Goal: Task Accomplishment & Management: Use online tool/utility

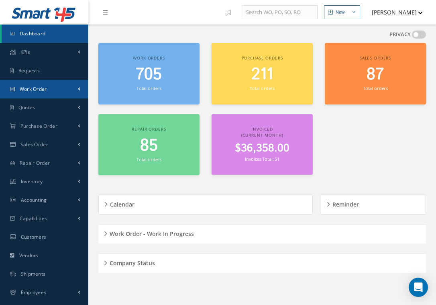
click at [72, 84] on link "Work Order" at bounding box center [44, 89] width 88 height 18
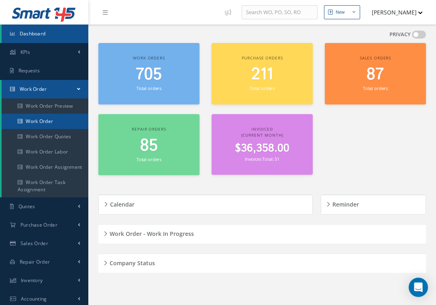
click at [53, 120] on link "Work Order" at bounding box center [45, 121] width 87 height 15
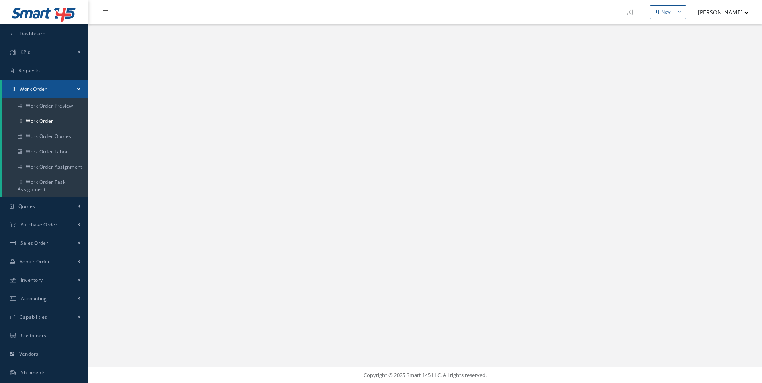
select select "25"
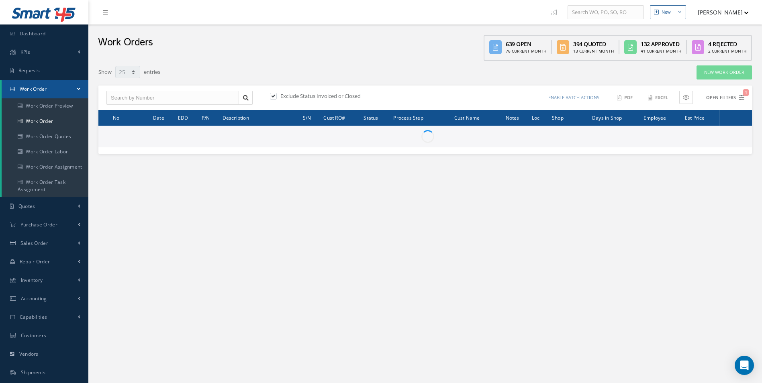
type input "All Work Request"
type input "All Work Performed"
type input "All Status"
type input "WO Part Status"
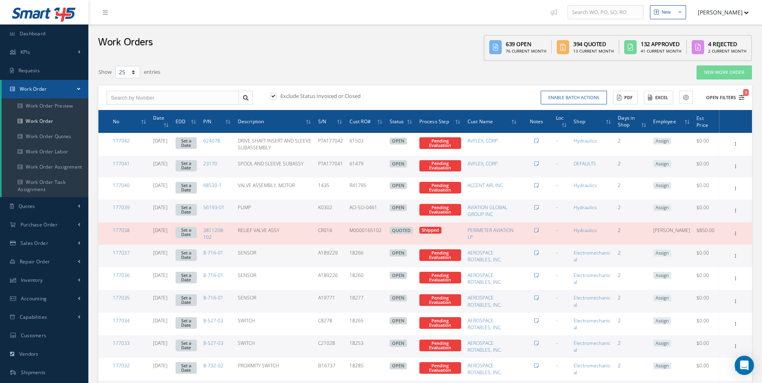
click at [739, 98] on icon "1" at bounding box center [742, 98] width 6 height 6
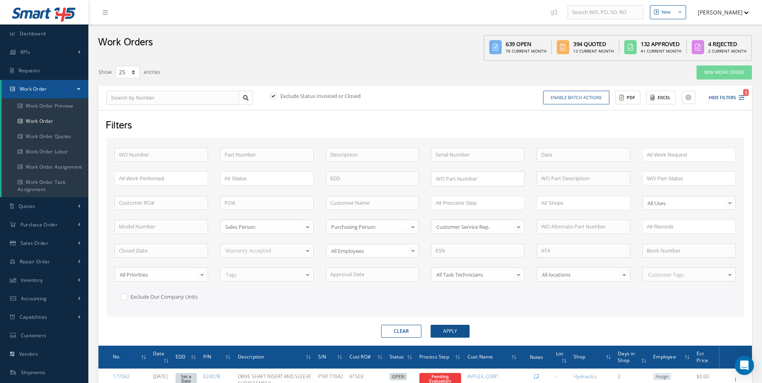
click at [276, 96] on label at bounding box center [277, 95] width 2 height 7
click at [275, 96] on input "checkbox" at bounding box center [272, 96] width 5 height 5
checkbox input "false"
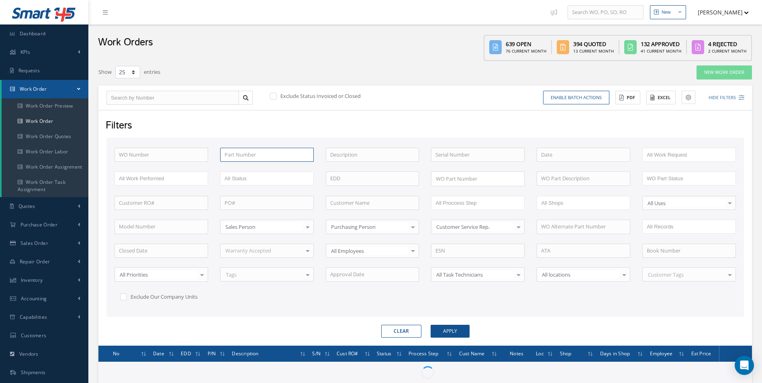
click at [248, 156] on input "text" at bounding box center [267, 155] width 94 height 14
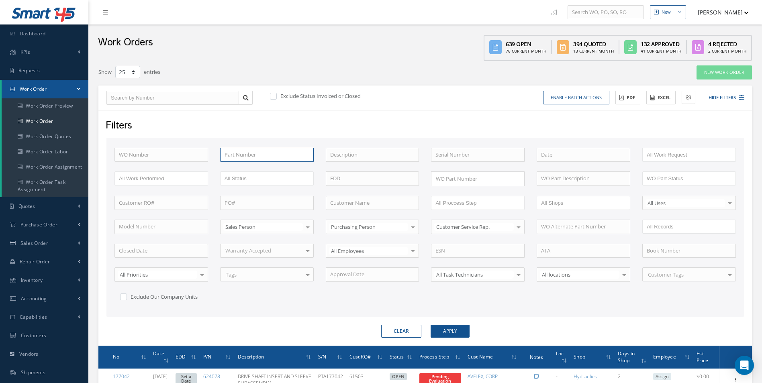
paste input "114095004"
type input "114095004"
click at [454, 328] on button "Apply" at bounding box center [450, 331] width 39 height 13
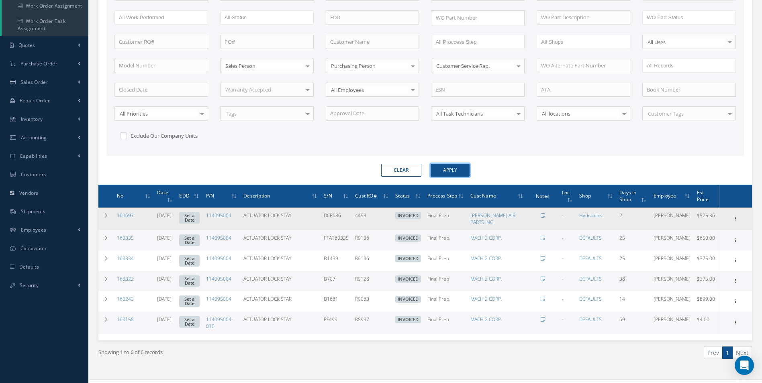
scroll to position [183, 0]
